Goal: Book appointment/travel/reservation

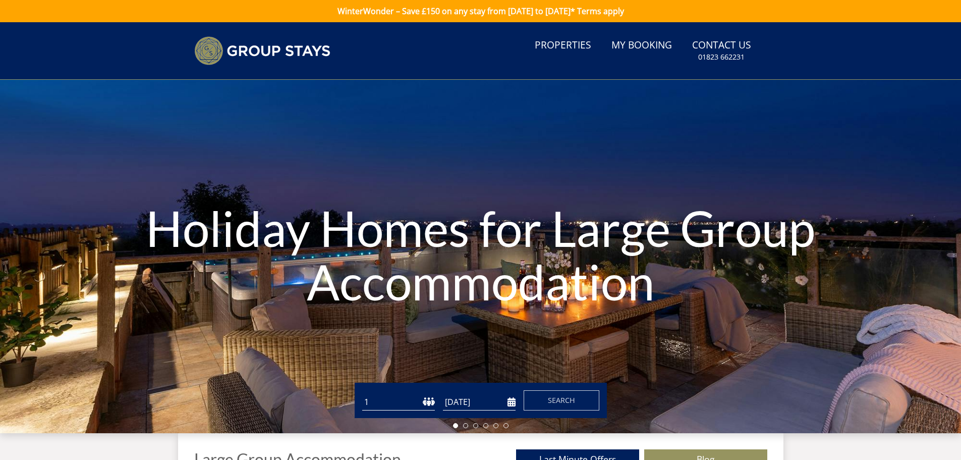
click at [479, 404] on input "[DATE]" at bounding box center [479, 402] width 73 height 17
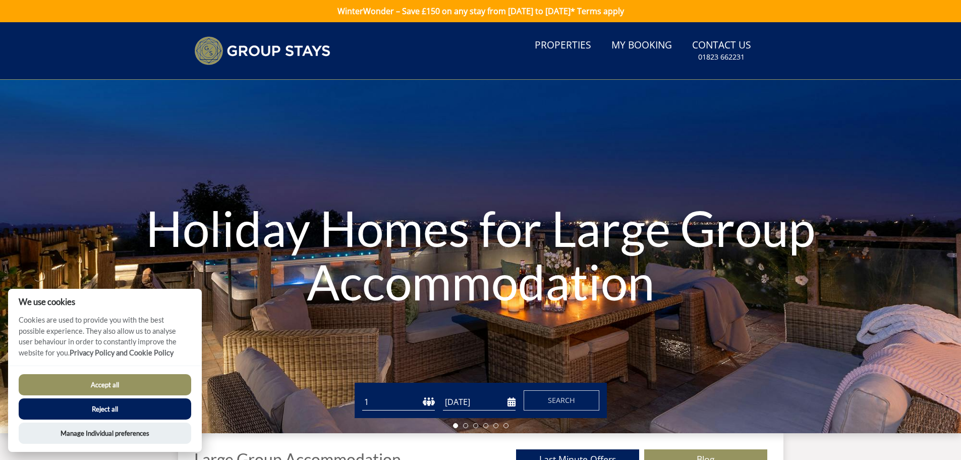
click at [567, 301] on h1 "Holiday Homes for Large Group Accommodation" at bounding box center [480, 254] width 673 height 147
click at [506, 403] on input "[DATE]" at bounding box center [479, 402] width 73 height 17
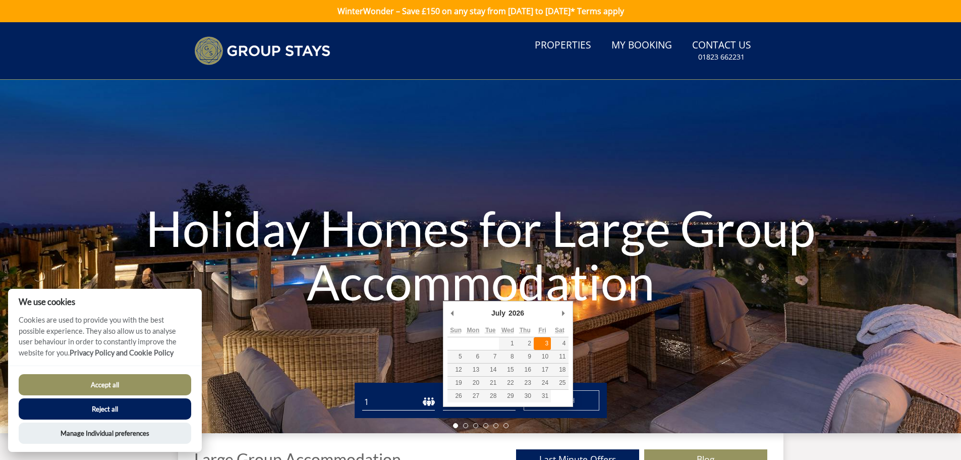
type input "[DATE]"
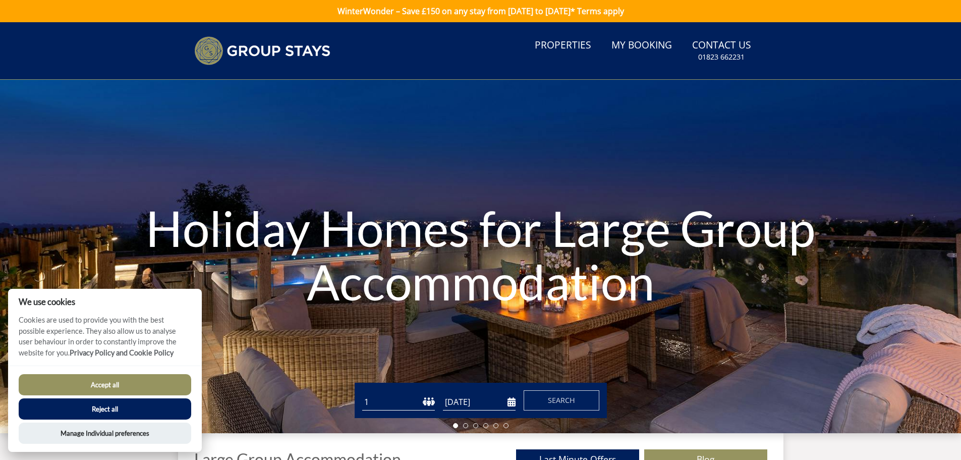
click at [426, 399] on select "1 2 3 4 5 6 7 8 9 10 11 12 13 14 15 16 17 18 19 20 21 22 23 24 25 26 27 28 29 3…" at bounding box center [398, 402] width 73 height 17
select select "13"
click at [362, 394] on select "1 2 3 4 5 6 7 8 9 10 11 12 13 14 15 16 17 18 19 20 21 22 23 24 25 26 27 28 29 3…" at bounding box center [398, 402] width 73 height 17
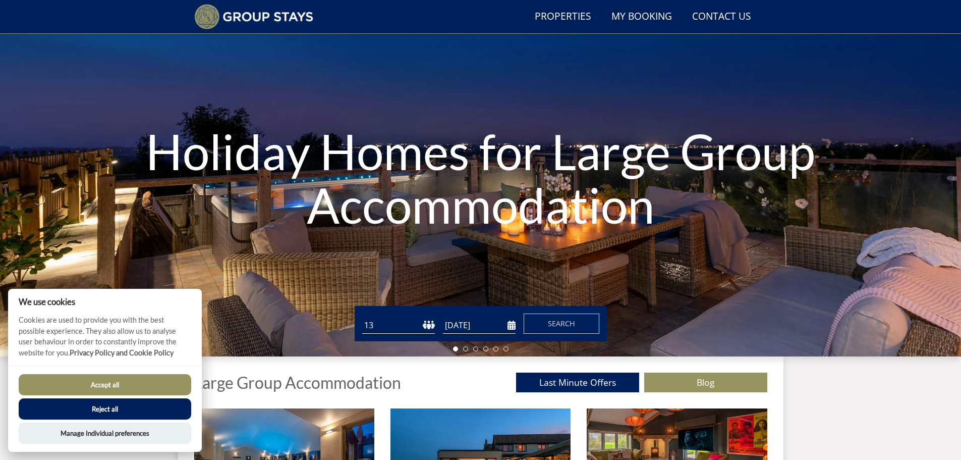
scroll to position [77, 0]
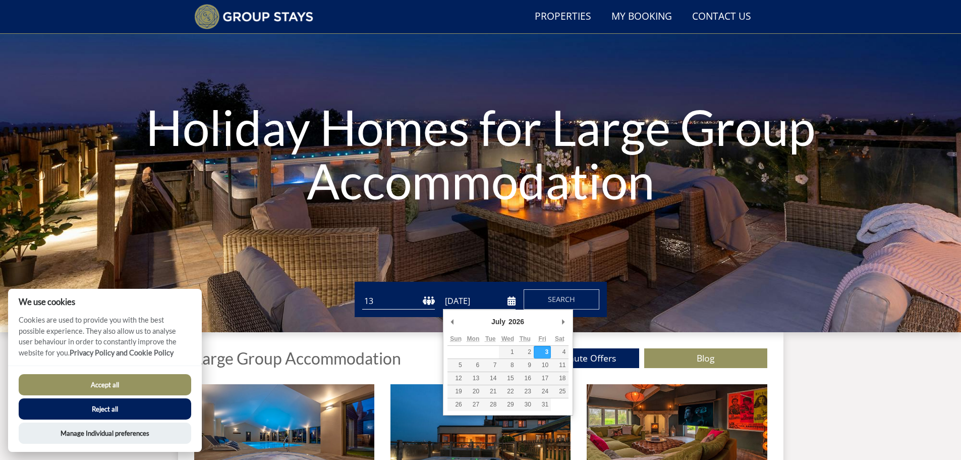
click at [511, 302] on input "[DATE]" at bounding box center [479, 301] width 73 height 17
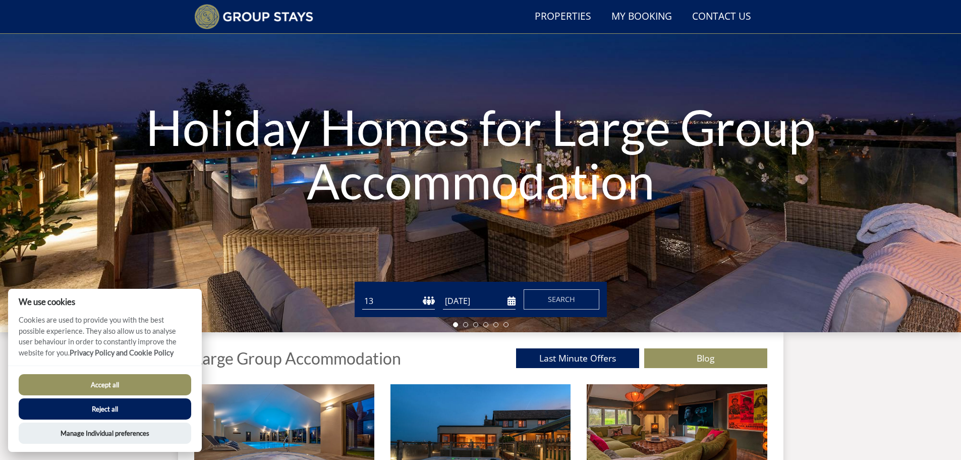
click at [510, 304] on input "[DATE]" at bounding box center [479, 301] width 73 height 17
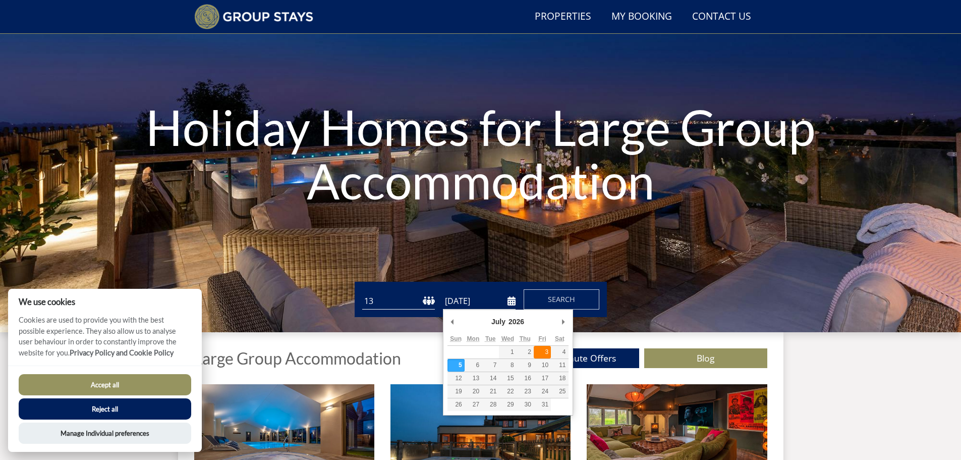
type input "[DATE]"
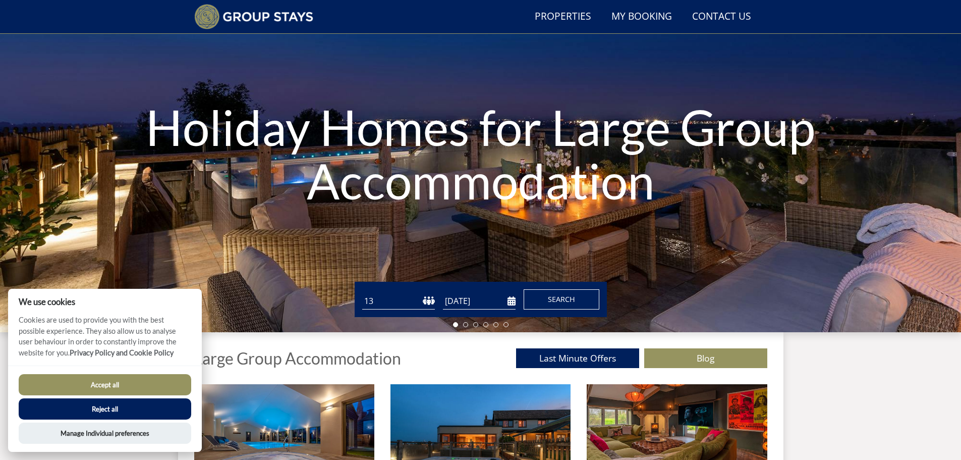
click at [563, 299] on span "Search" at bounding box center [561, 299] width 27 height 10
click at [121, 380] on button "Accept all" at bounding box center [105, 384] width 173 height 21
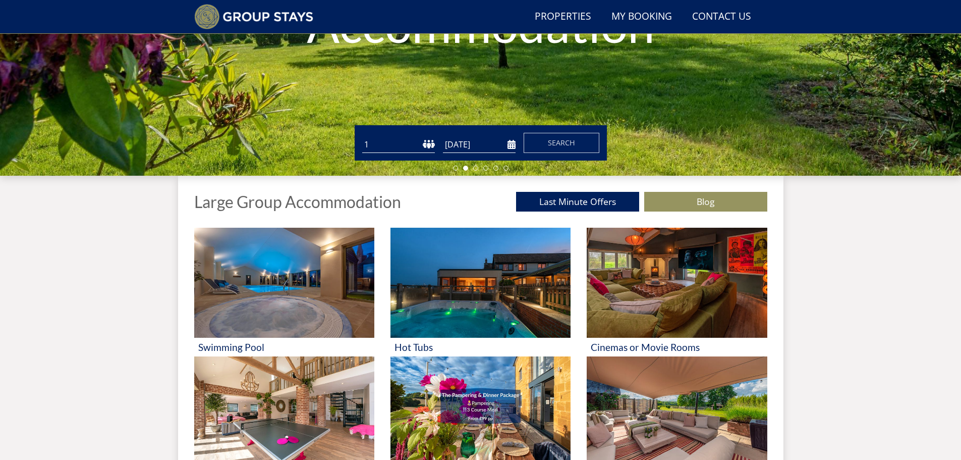
scroll to position [229, 0]
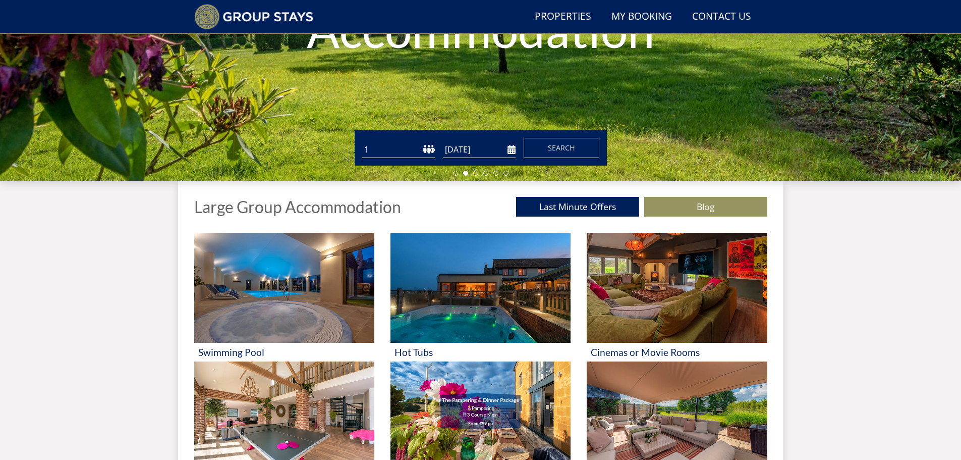
click at [484, 148] on input "[DATE]" at bounding box center [479, 149] width 73 height 17
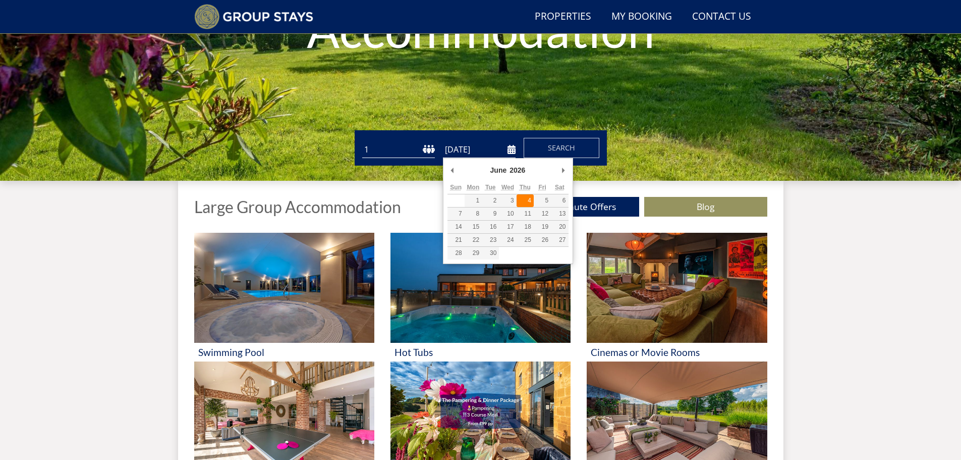
type input "04/06/2026"
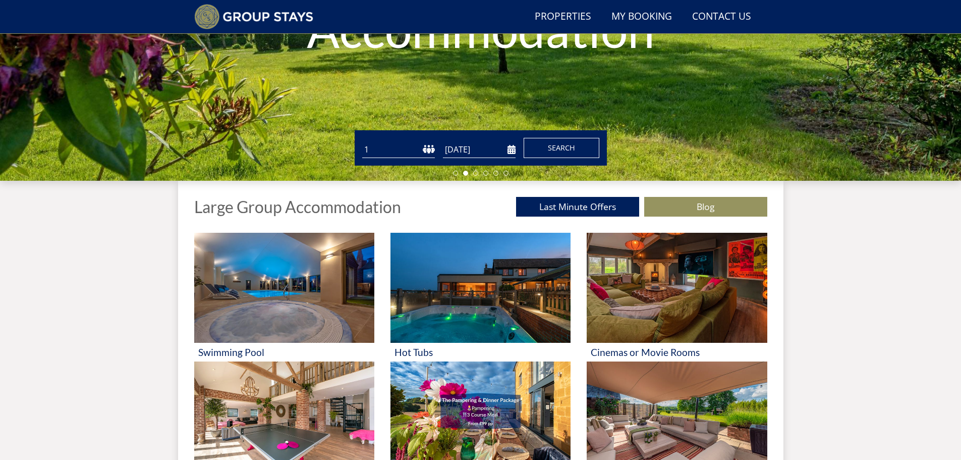
click at [565, 146] on span "Search" at bounding box center [561, 148] width 27 height 10
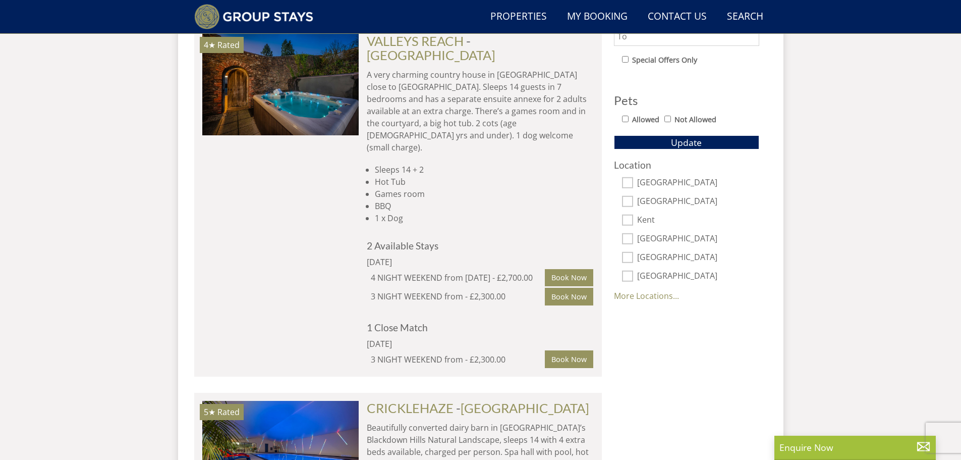
scroll to position [596, 0]
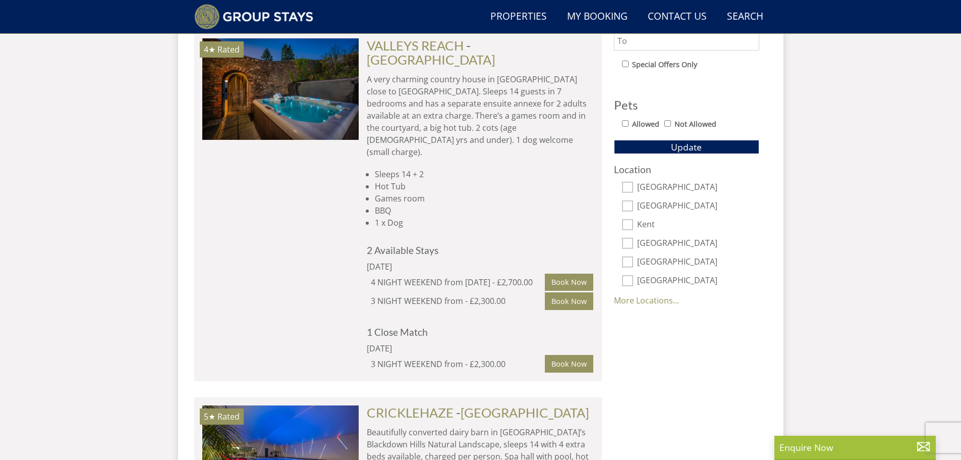
click at [640, 304] on link "More Locations..." at bounding box center [646, 300] width 65 height 11
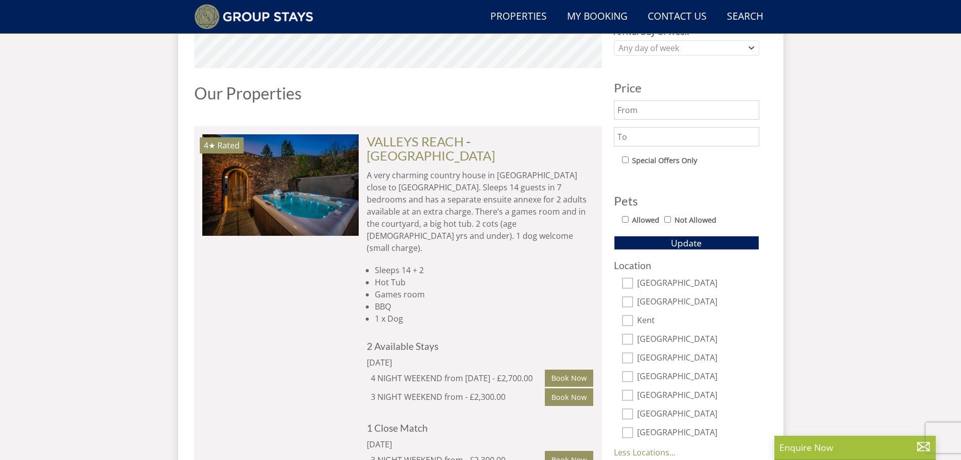
scroll to position [294, 0]
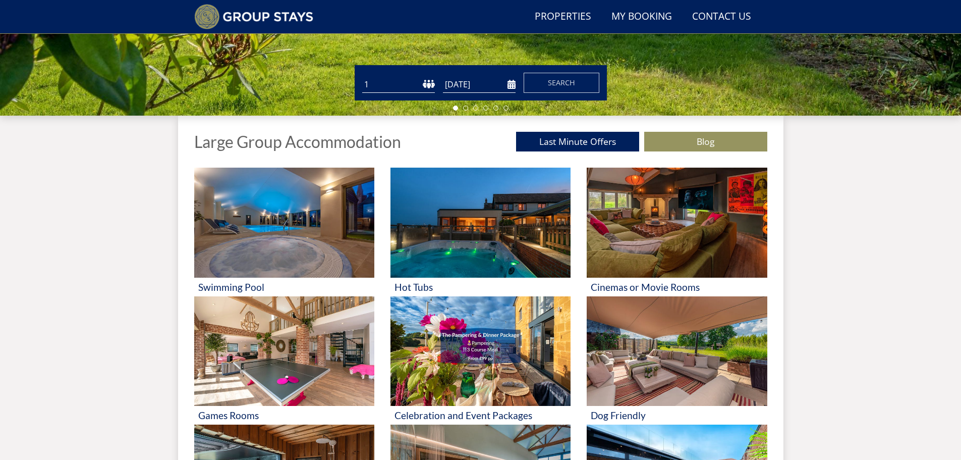
scroll to position [229, 0]
